Goal: Browse casually: Explore the website without a specific task or goal

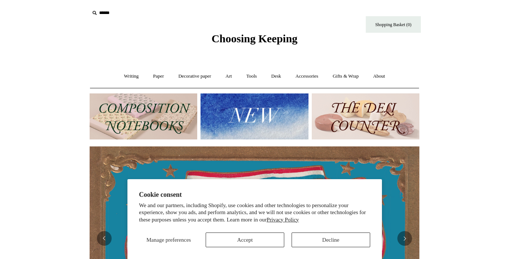
click at [309, 236] on button "Decline" at bounding box center [331, 239] width 79 height 15
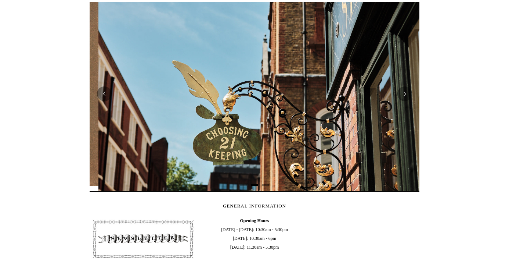
scroll to position [0, 330]
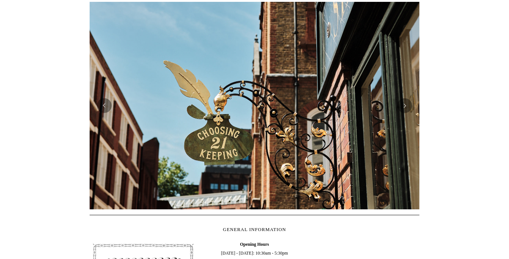
click at [107, 115] on div at bounding box center [255, 105] width 330 height 207
click at [108, 111] on button "Previous" at bounding box center [104, 105] width 15 height 15
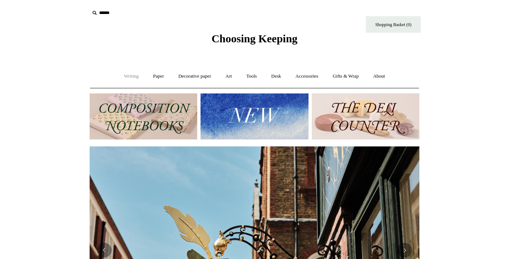
click at [129, 75] on link "Writing +" at bounding box center [132, 75] width 28 height 19
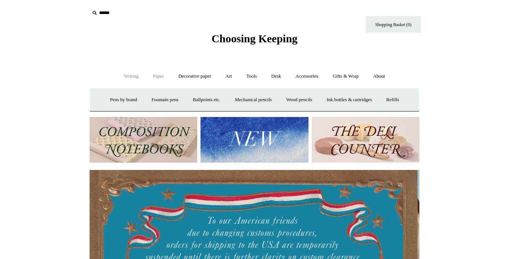
scroll to position [0, 0]
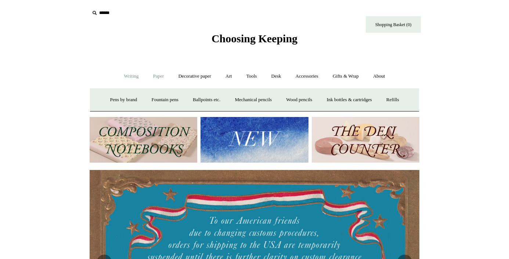
click at [159, 77] on link "Paper +" at bounding box center [159, 75] width 24 height 19
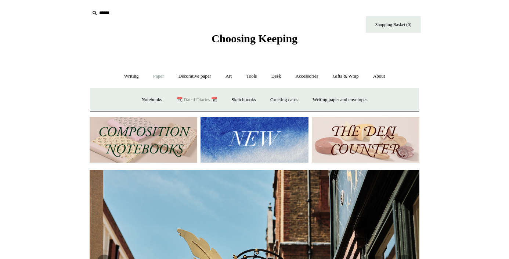
scroll to position [0, 330]
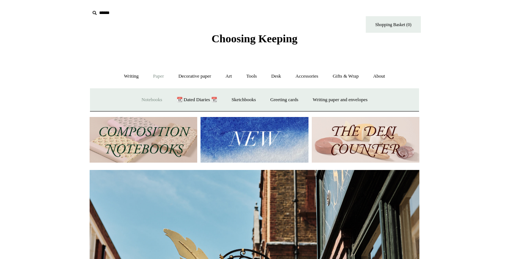
click at [152, 100] on link "Notebooks +" at bounding box center [152, 99] width 34 height 19
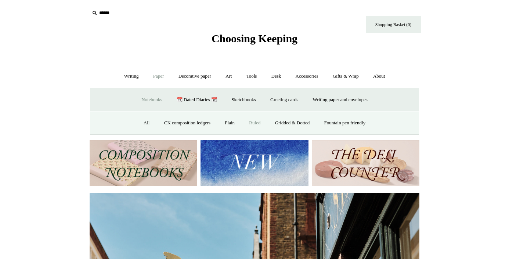
click at [250, 121] on link "Ruled" at bounding box center [254, 122] width 25 height 19
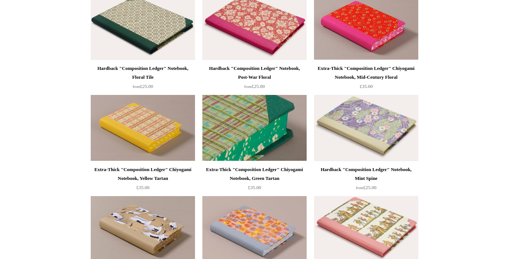
scroll to position [635, 0]
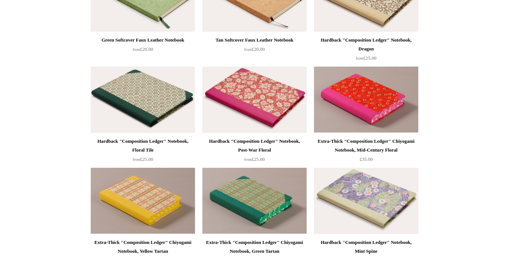
click at [271, 95] on img at bounding box center [254, 99] width 104 height 66
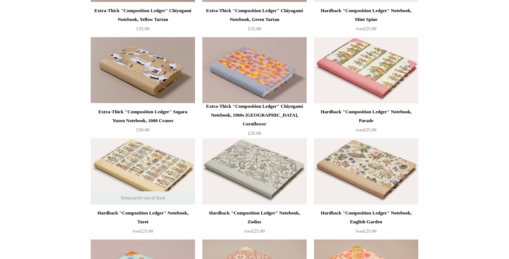
scroll to position [813, 0]
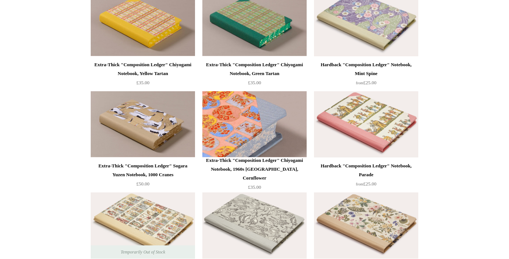
click at [258, 139] on img at bounding box center [254, 124] width 104 height 66
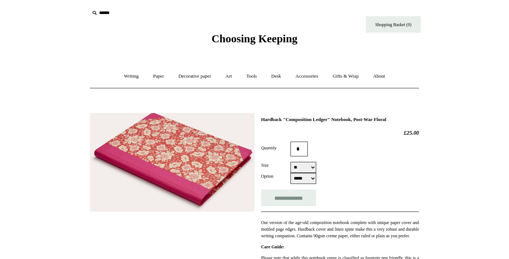
select select "*****"
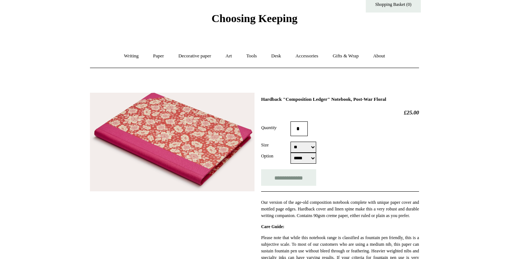
scroll to position [25, 0]
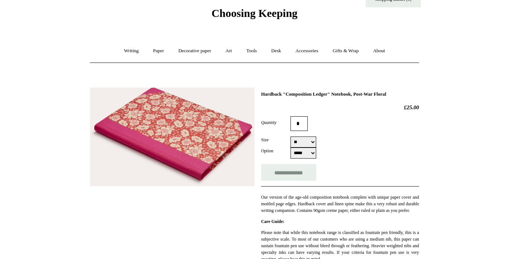
click at [212, 140] on img at bounding box center [172, 136] width 165 height 99
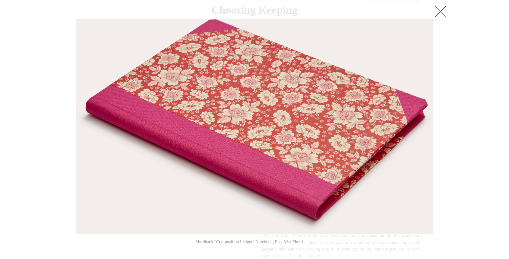
scroll to position [29, 0]
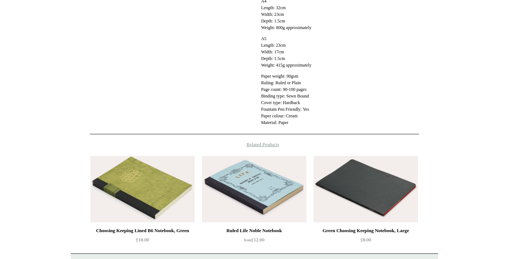
scroll to position [360, 0]
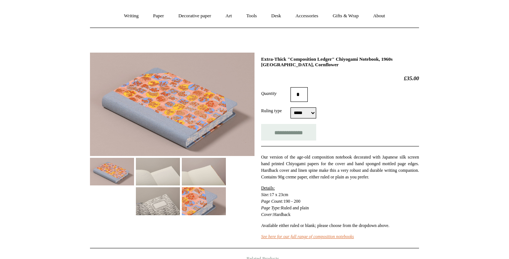
scroll to position [61, 0]
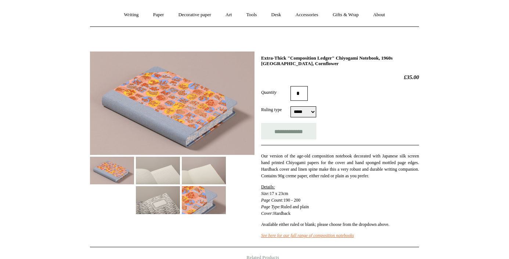
click at [204, 200] on img at bounding box center [204, 200] width 44 height 28
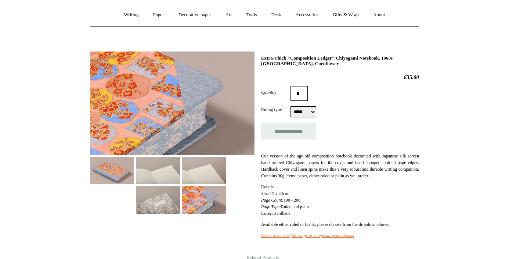
click at [118, 170] on img at bounding box center [112, 171] width 44 height 28
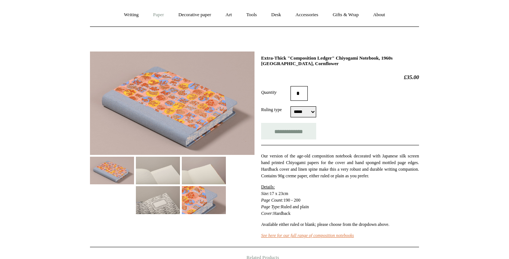
click at [159, 11] on link "Paper +" at bounding box center [159, 14] width 24 height 19
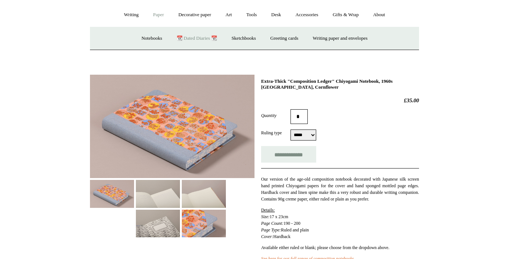
click at [195, 37] on link "📆 Dated Diaries 📆" at bounding box center [197, 38] width 54 height 19
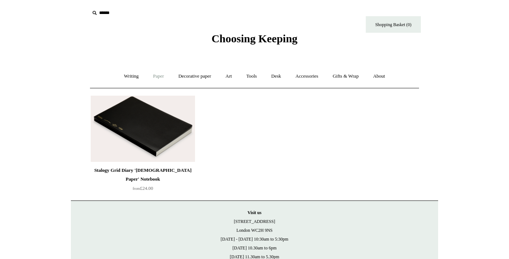
click at [158, 77] on link "Paper +" at bounding box center [159, 75] width 24 height 19
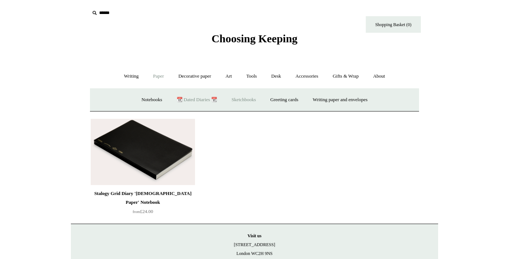
click at [242, 97] on link "Sketchbooks +" at bounding box center [243, 99] width 37 height 19
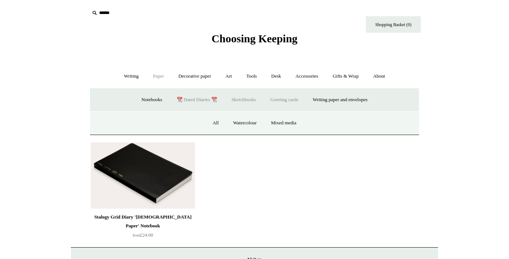
click at [299, 97] on link "Greeting cards +" at bounding box center [284, 99] width 41 height 19
click at [128, 120] on link "Birthday 🎁" at bounding box center [137, 122] width 37 height 19
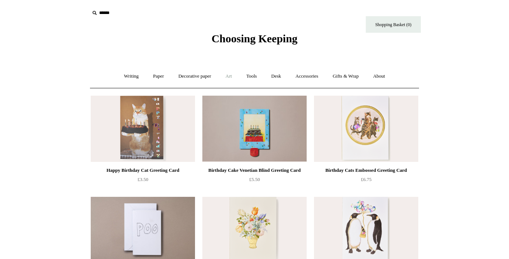
click at [230, 75] on link "Art +" at bounding box center [228, 75] width 19 height 19
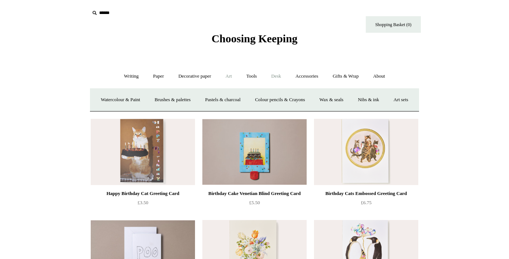
click at [277, 75] on link "Desk +" at bounding box center [276, 75] width 23 height 19
click at [222, 98] on link "Boxes & archiving" at bounding box center [207, 99] width 49 height 19
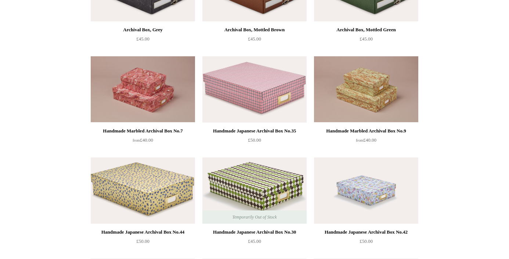
scroll to position [449, 0]
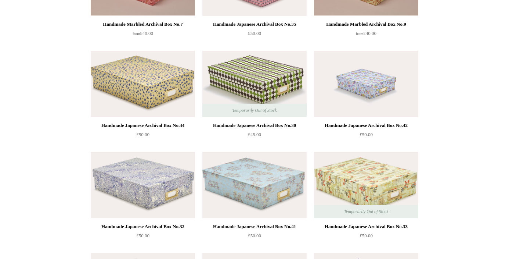
click at [158, 191] on img at bounding box center [143, 185] width 104 height 66
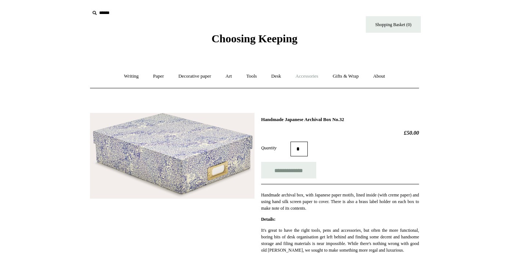
click at [314, 75] on link "Accessories +" at bounding box center [307, 75] width 36 height 19
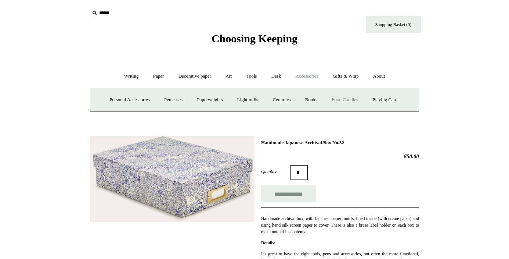
click at [363, 101] on link "Food Candles" at bounding box center [345, 99] width 40 height 19
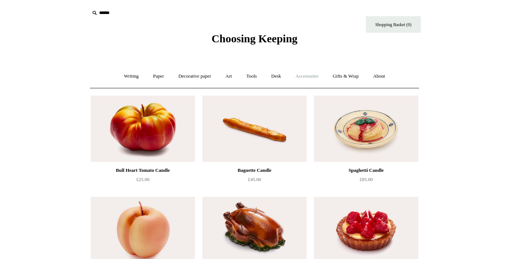
click at [309, 75] on link "Accessories +" at bounding box center [307, 75] width 36 height 19
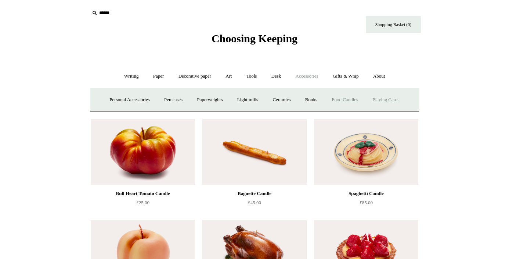
click at [397, 101] on link "Playing Cards" at bounding box center [386, 99] width 40 height 19
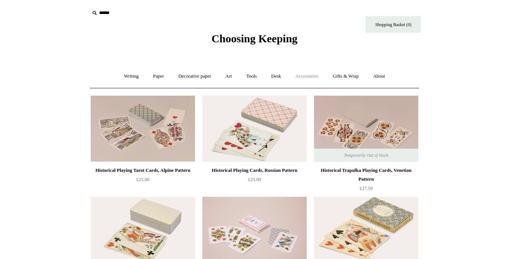
click at [312, 78] on link "Accessories +" at bounding box center [307, 75] width 36 height 19
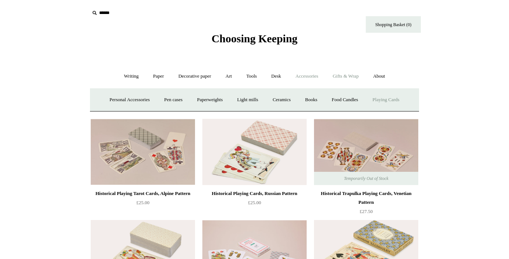
click at [355, 78] on link "Gifts & Wrap +" at bounding box center [345, 75] width 39 height 19
click at [233, 101] on link "Ribbon 🎀" at bounding box center [234, 99] width 35 height 19
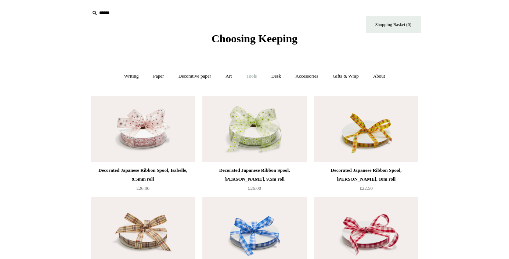
click at [251, 76] on link "Tools +" at bounding box center [252, 75] width 24 height 19
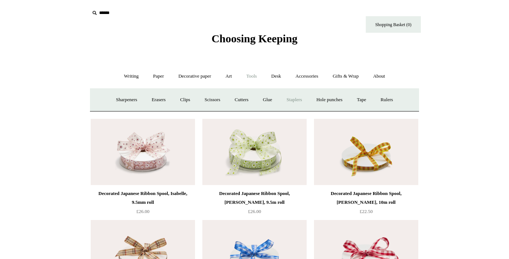
click at [293, 100] on link "Staplers +" at bounding box center [294, 99] width 29 height 19
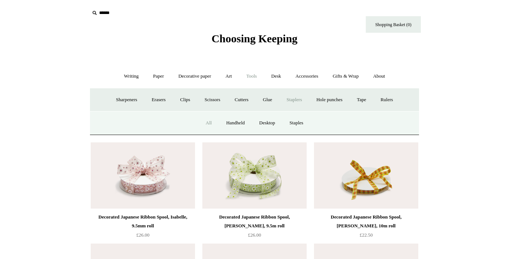
click at [209, 121] on link "All" at bounding box center [208, 122] width 19 height 19
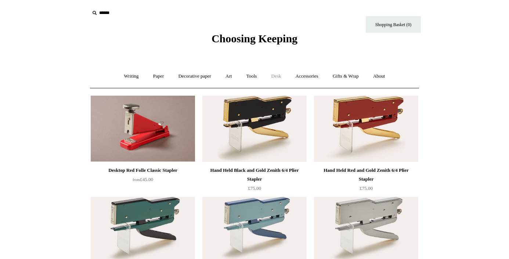
click at [281, 76] on link "Desk +" at bounding box center [276, 75] width 23 height 19
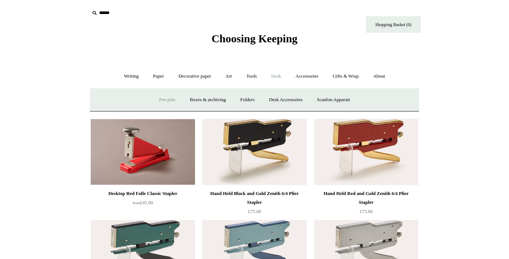
click at [167, 98] on link "Pen pots" at bounding box center [166, 99] width 29 height 19
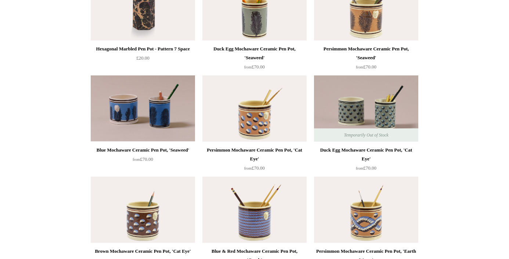
scroll to position [573, 0]
